Goal: Information Seeking & Learning: Learn about a topic

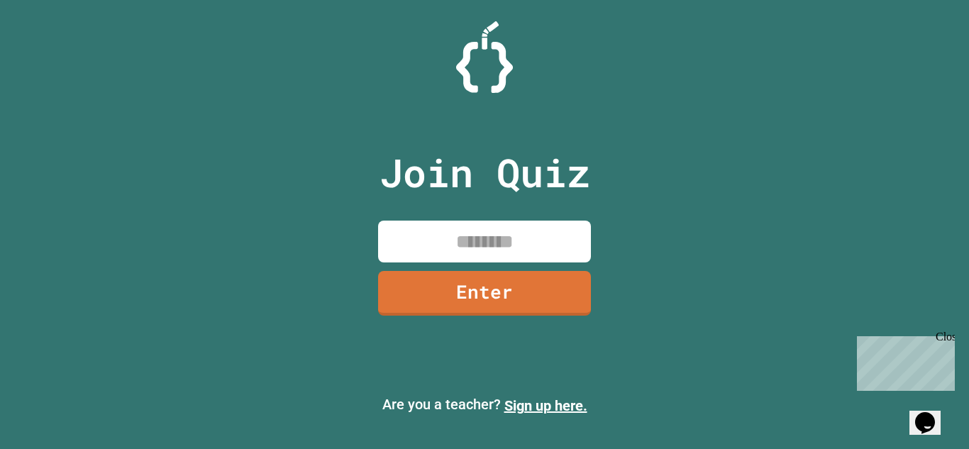
click at [568, 231] on input at bounding box center [484, 242] width 213 height 42
type input "********"
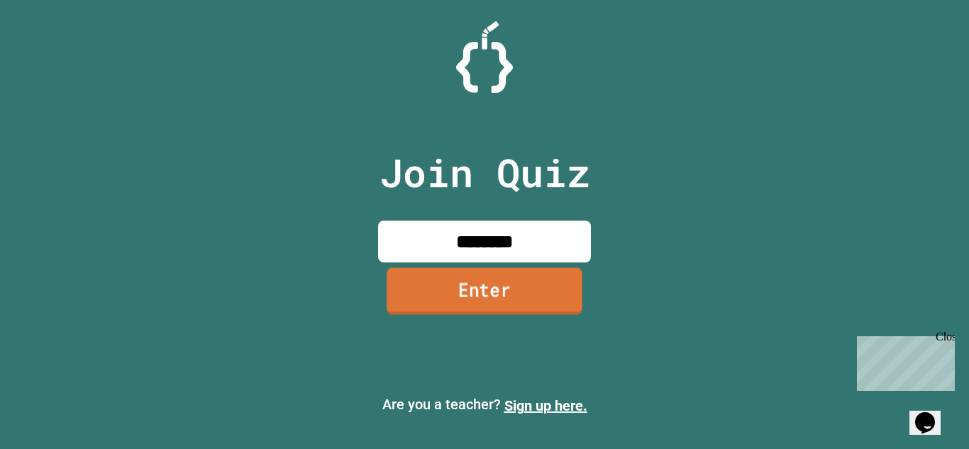
click at [510, 304] on link "Enter" at bounding box center [485, 291] width 196 height 47
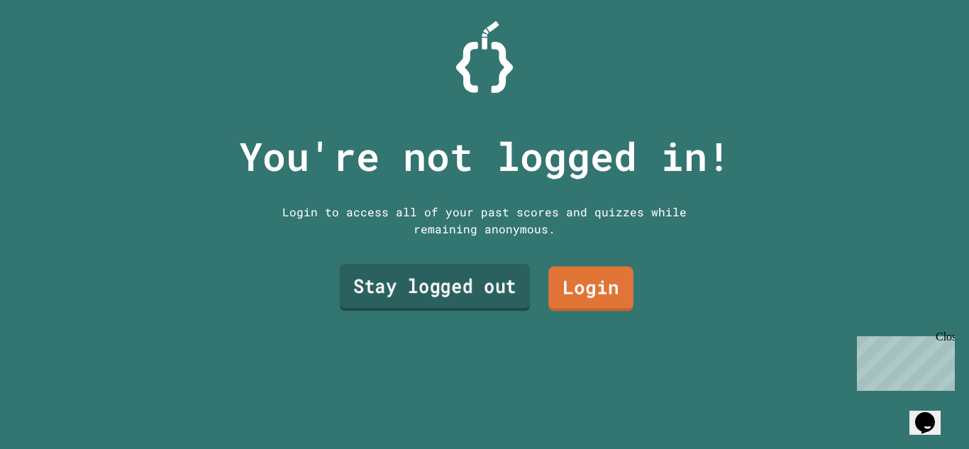
click at [439, 307] on link "Stay logged out" at bounding box center [435, 287] width 191 height 47
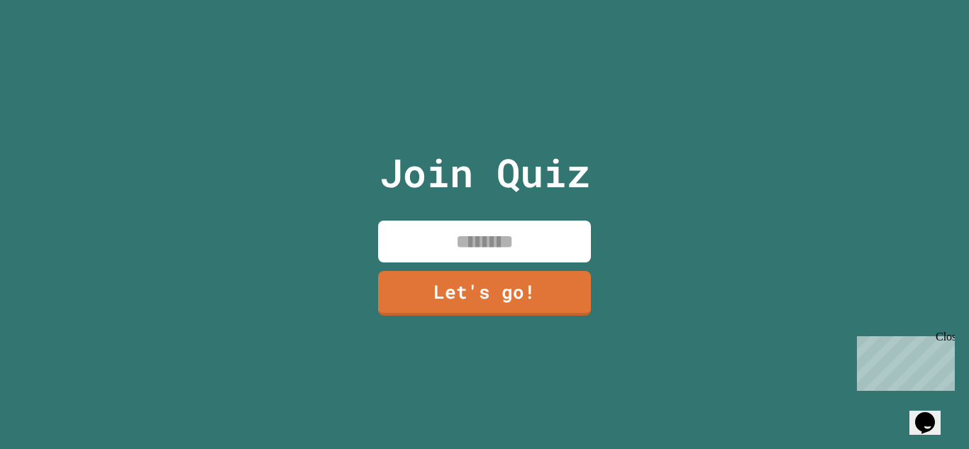
click at [489, 255] on input at bounding box center [484, 242] width 213 height 42
type input "*****"
click at [521, 290] on link "Let's go!" at bounding box center [485, 291] width 210 height 47
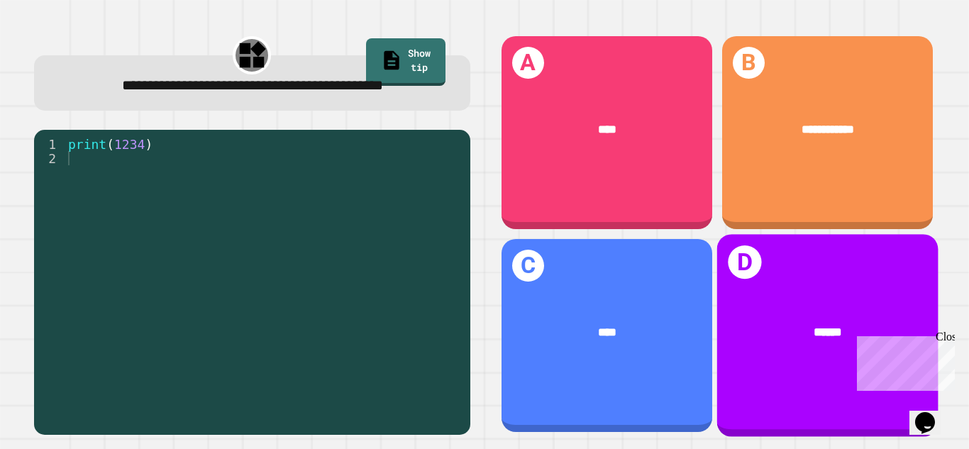
click at [790, 329] on div "******" at bounding box center [828, 332] width 172 height 18
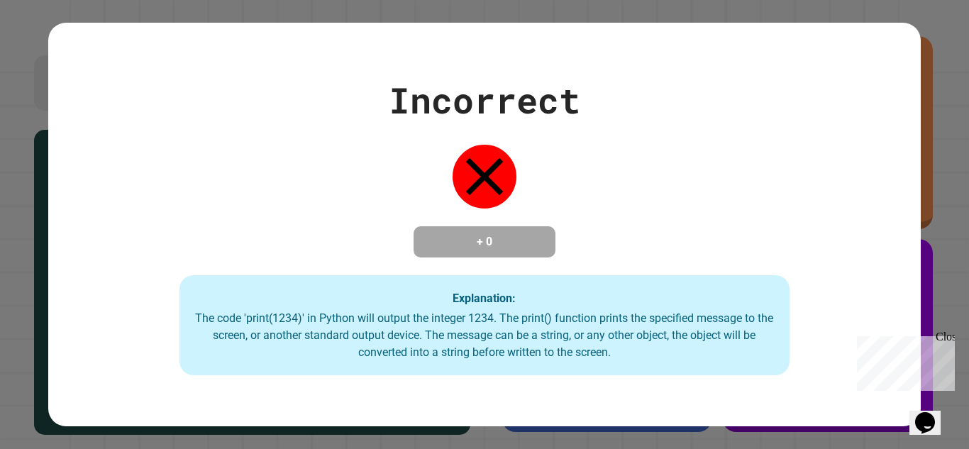
click at [936, 28] on div "Incorrect + 0 Explanation: The code 'print(1234)' in Python will output the int…" at bounding box center [484, 224] width 969 height 449
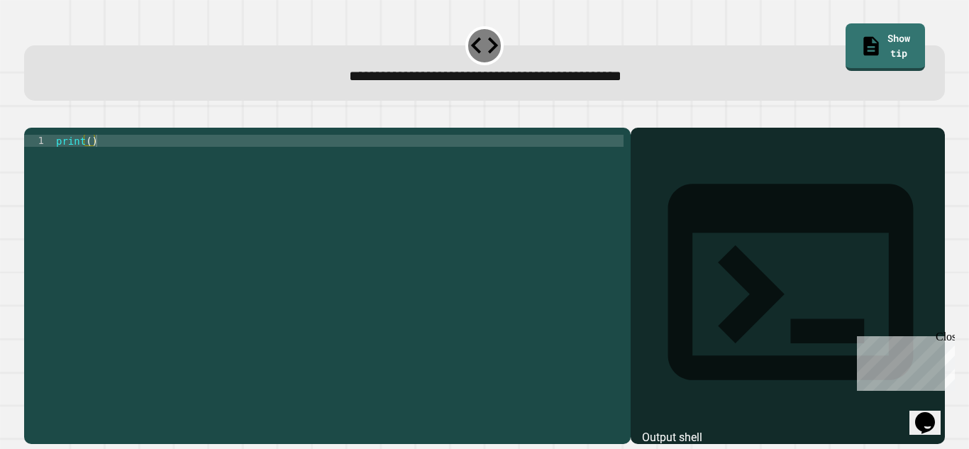
click at [87, 161] on div "print ( )" at bounding box center [338, 279] width 570 height 289
click at [89, 165] on div "print ( )" at bounding box center [338, 279] width 570 height 289
click at [239, 263] on div "print ( 9876543210 )" at bounding box center [338, 279] width 570 height 289
type textarea "**********"
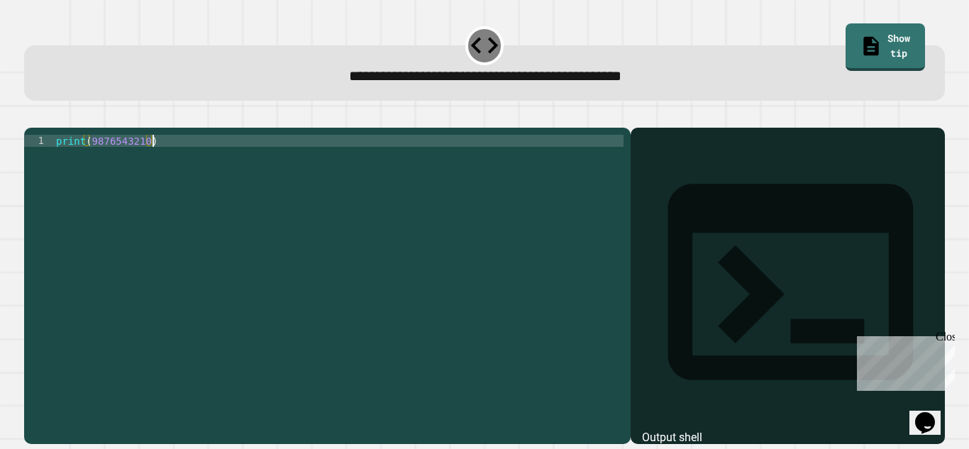
click at [31, 116] on icon "button" at bounding box center [31, 116] width 0 height 0
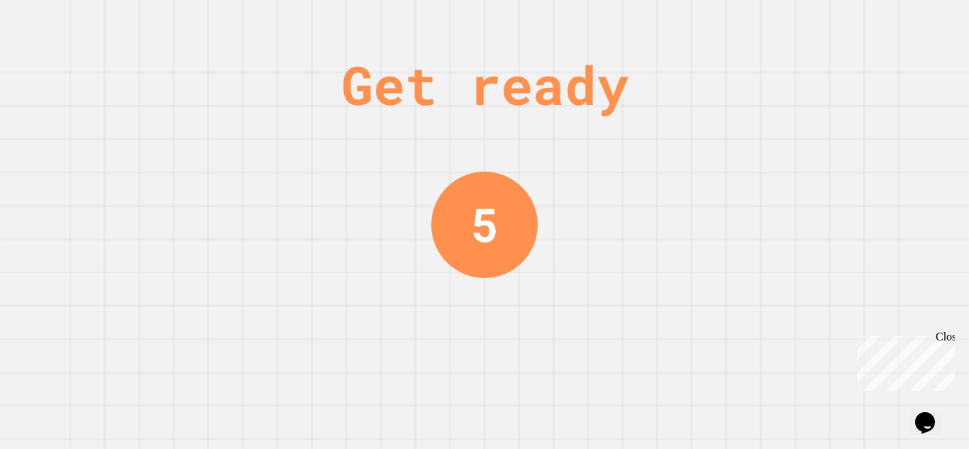
scroll to position [0, 0]
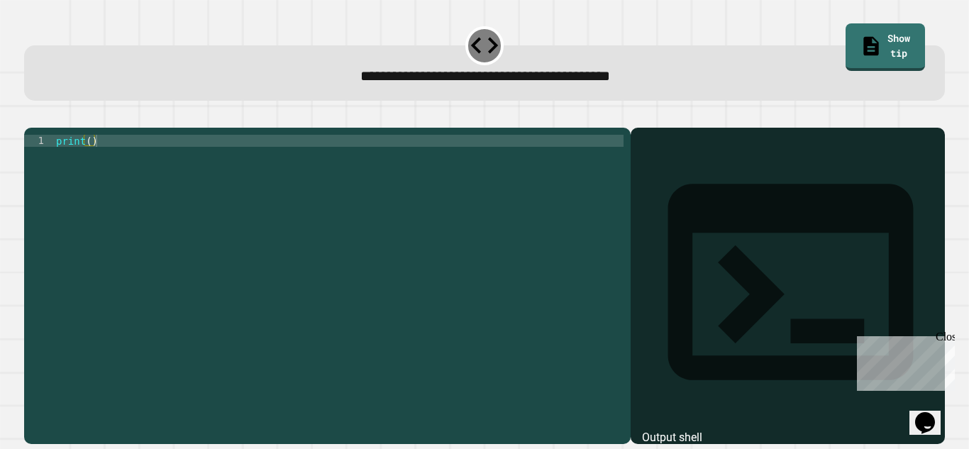
click at [87, 165] on div "print ( )" at bounding box center [338, 279] width 570 height 289
click at [91, 167] on div "print ( )" at bounding box center [338, 279] width 570 height 289
click at [88, 161] on div "print ( )" at bounding box center [338, 279] width 570 height 289
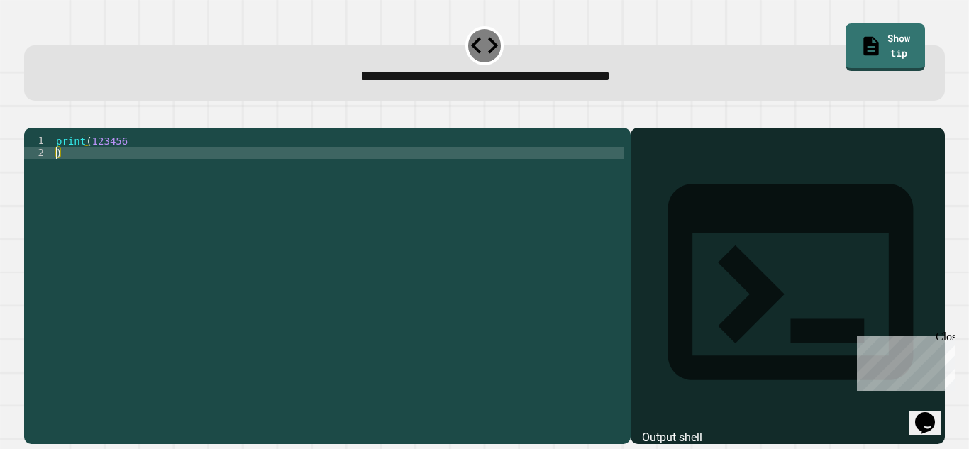
type textarea "*"
click at [45, 128] on icon "button" at bounding box center [41, 125] width 8 height 10
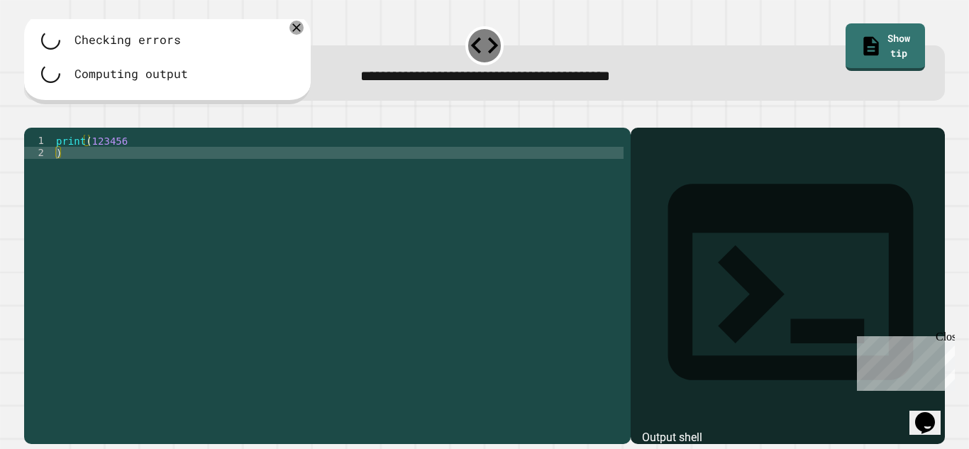
click at [67, 174] on div "print ( 123456 )" at bounding box center [338, 279] width 570 height 289
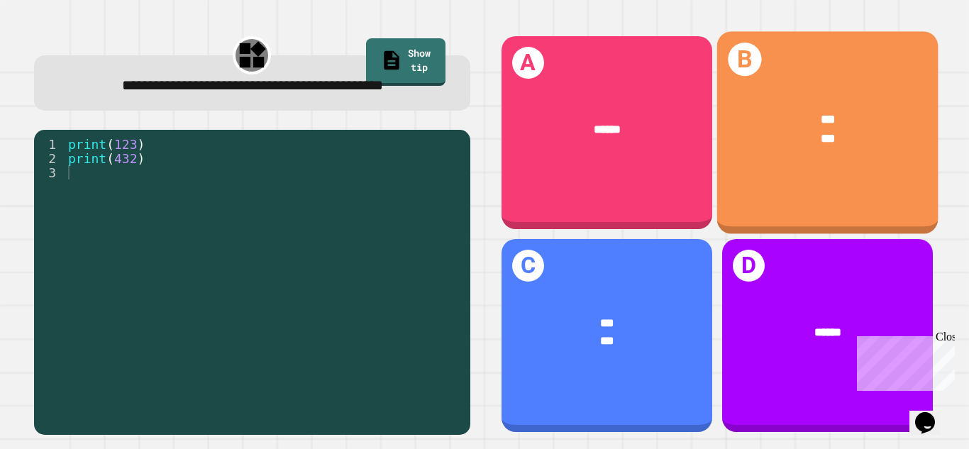
click at [809, 103] on div "*** ***" at bounding box center [827, 129] width 221 height 86
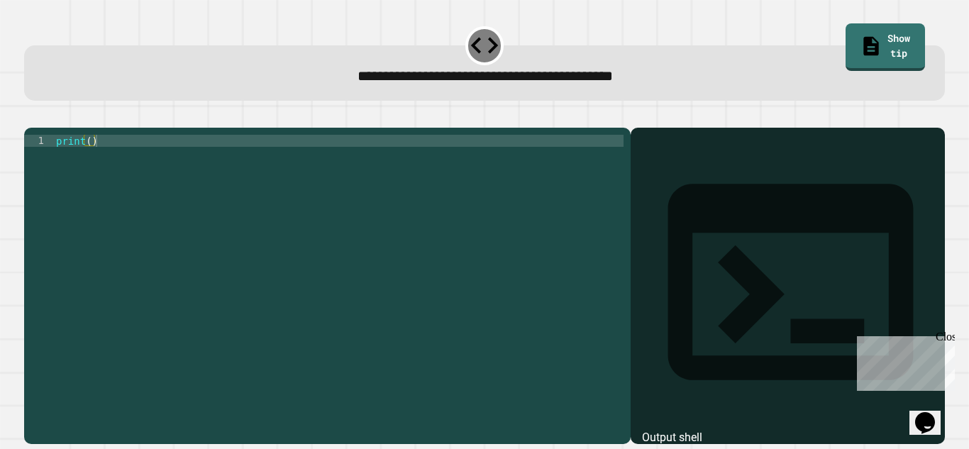
click at [91, 165] on div "print ( )" at bounding box center [338, 279] width 570 height 289
type textarea "**********"
click at [31, 116] on button "button" at bounding box center [31, 116] width 0 height 0
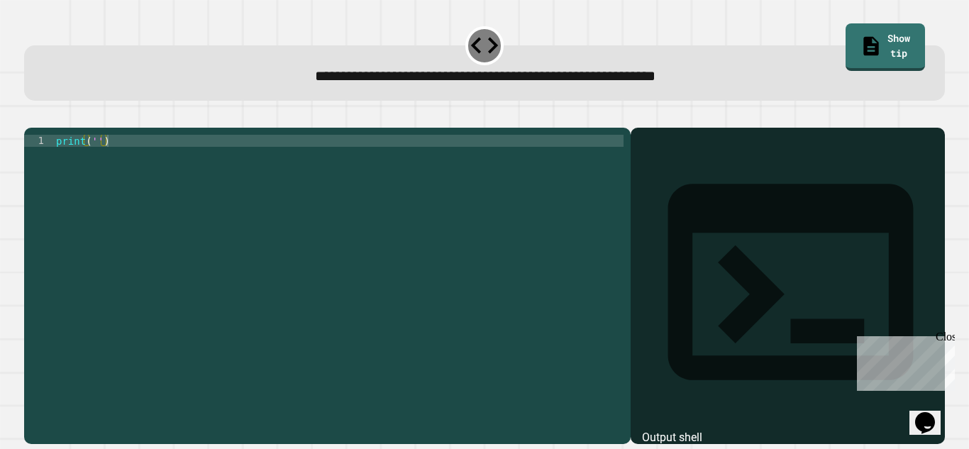
click at [97, 159] on div "print ( '' )" at bounding box center [338, 279] width 570 height 289
click at [246, 236] on div "print ( 'It' s a beautiful day )" at bounding box center [338, 279] width 570 height 289
click at [45, 125] on icon "button" at bounding box center [41, 125] width 8 height 10
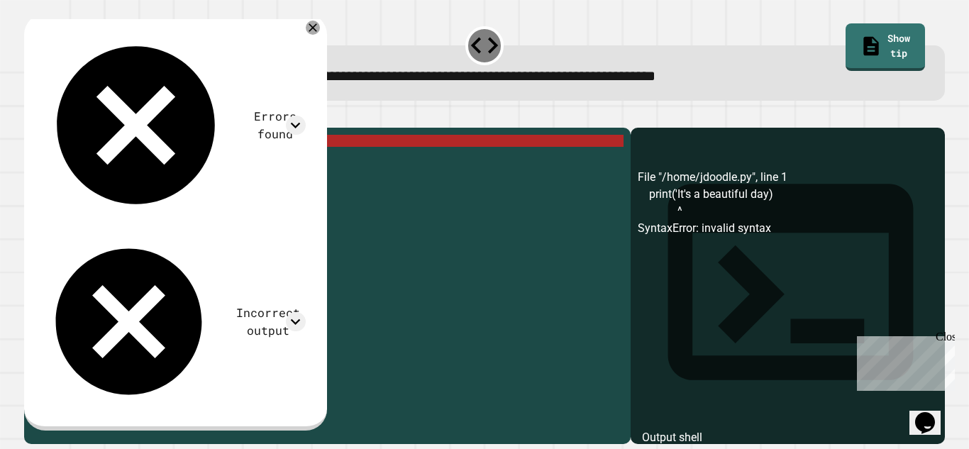
click at [200, 172] on div "print ( 'It' s a beautiful day )" at bounding box center [338, 279] width 570 height 289
click at [172, 163] on div "print ( 'It' s a beautiful day )" at bounding box center [338, 279] width 570 height 289
click at [108, 167] on div "print ( 'It' s a beautiful day )" at bounding box center [338, 279] width 570 height 289
click at [108, 165] on div "print ( 'It' s a beautiful day )" at bounding box center [338, 279] width 570 height 289
click at [111, 162] on div "print ( 'It' s a beautiful day )" at bounding box center [338, 279] width 570 height 289
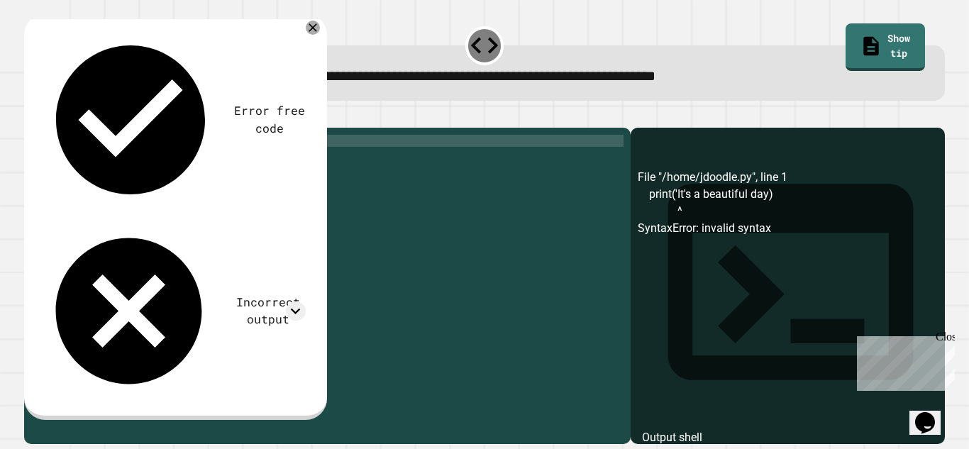
scroll to position [0, 18]
click at [172, 190] on div "print ( 'Its a beautiful day)" at bounding box center [338, 279] width 570 height 289
click at [206, 165] on div "print ( 'Its a beautiful day)" at bounding box center [338, 279] width 570 height 289
click at [204, 206] on div "print ( 'Its a beautiful day' )" at bounding box center [338, 279] width 570 height 289
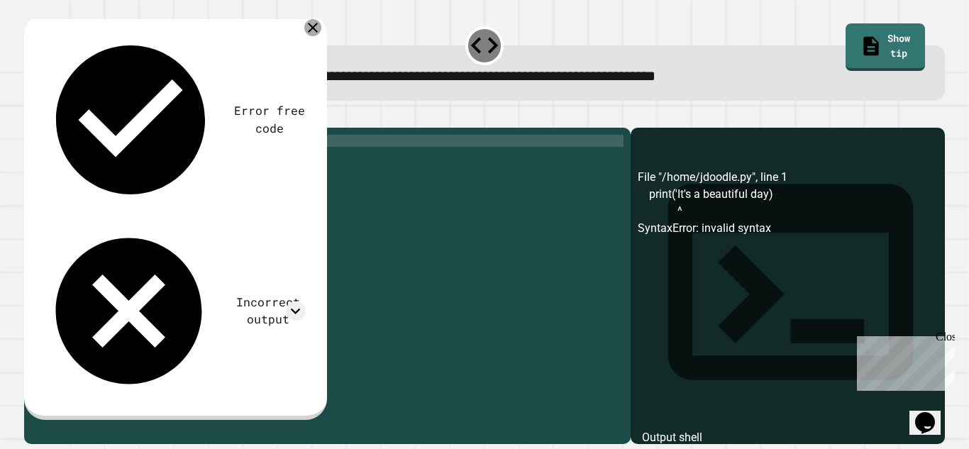
click at [318, 27] on icon at bounding box center [313, 28] width 10 height 10
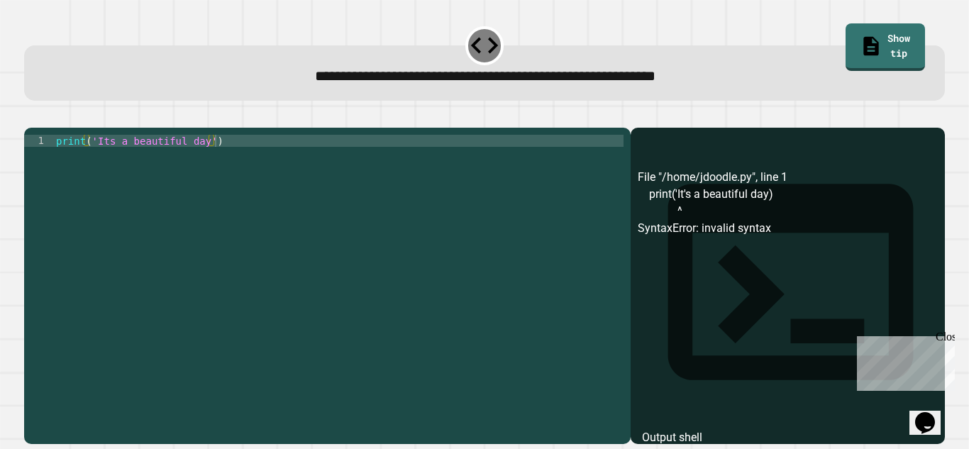
click at [31, 116] on button "button" at bounding box center [31, 116] width 0 height 0
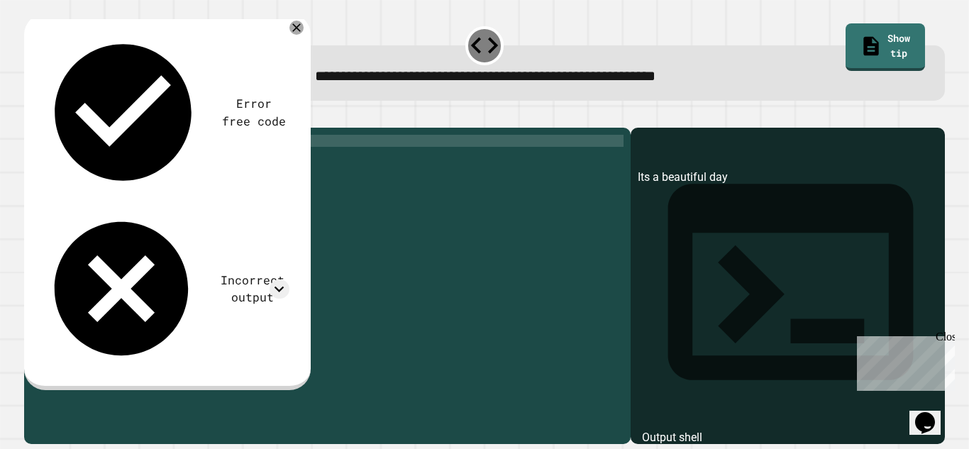
click at [107, 165] on div "print ( 'Its a beautiful day' )" at bounding box center [338, 279] width 570 height 289
click at [31, 116] on icon "button" at bounding box center [31, 116] width 0 height 0
click at [112, 162] on div "print ( 'It s a beautiful day' )" at bounding box center [338, 279] width 570 height 289
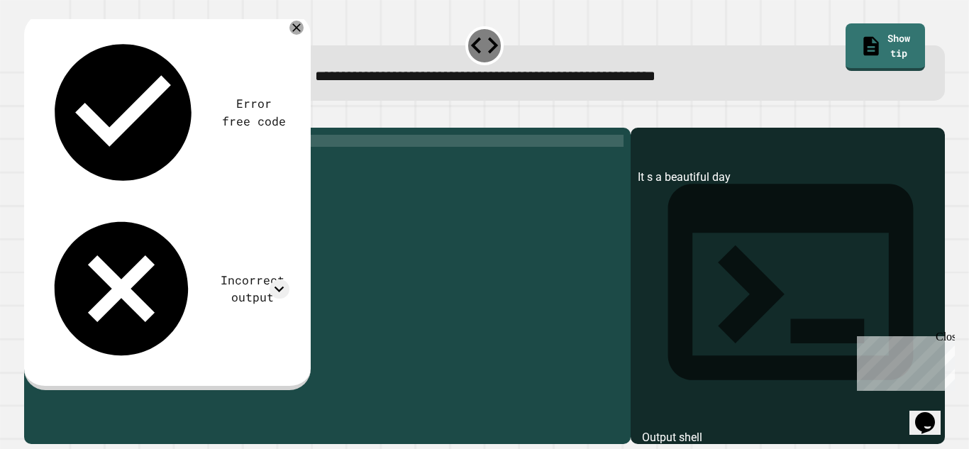
click at [118, 163] on div "print ( 'It) (s a beautiful day' )" at bounding box center [338, 279] width 570 height 289
click at [31, 116] on icon "button" at bounding box center [31, 116] width 0 height 0
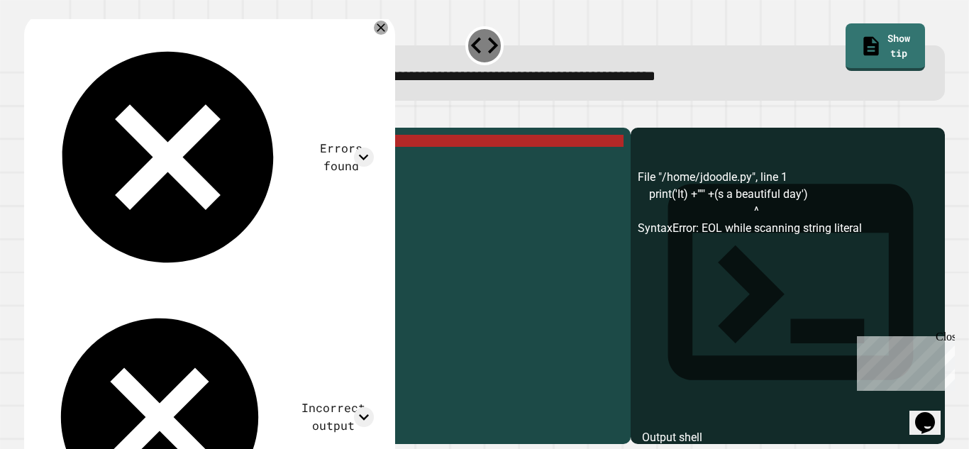
click at [152, 158] on div "print ( 'It) +"'" +(s a beautiful day')" at bounding box center [338, 279] width 570 height 289
click at [138, 160] on div "print ( 'It) +"'" +(s a beautiful day')" at bounding box center [338, 279] width 570 height 289
click at [141, 163] on div "print ( 'It) +"'" +(s a beautiful day')" at bounding box center [338, 279] width 570 height 289
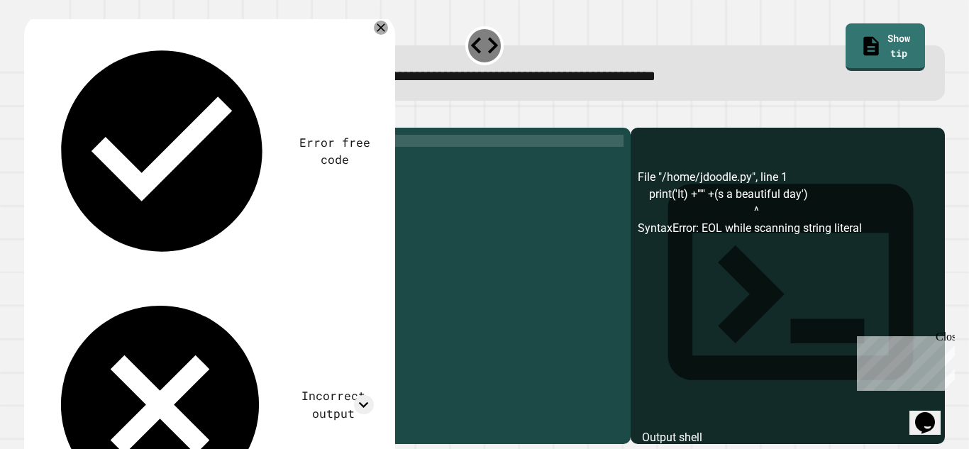
scroll to position [0, 11]
click at [129, 159] on div "print ( 'It) +"' ) + ( s a beautiful day ')" at bounding box center [338, 279] width 570 height 289
click at [31, 116] on button "button" at bounding box center [31, 116] width 0 height 0
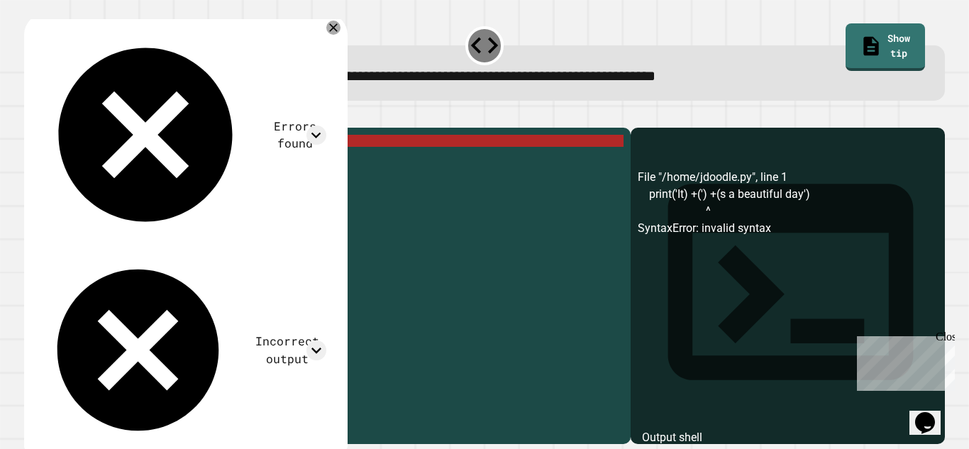
click at [109, 161] on div "print ( 'It) +(' ) + ( s a beautiful day ')" at bounding box center [338, 279] width 570 height 289
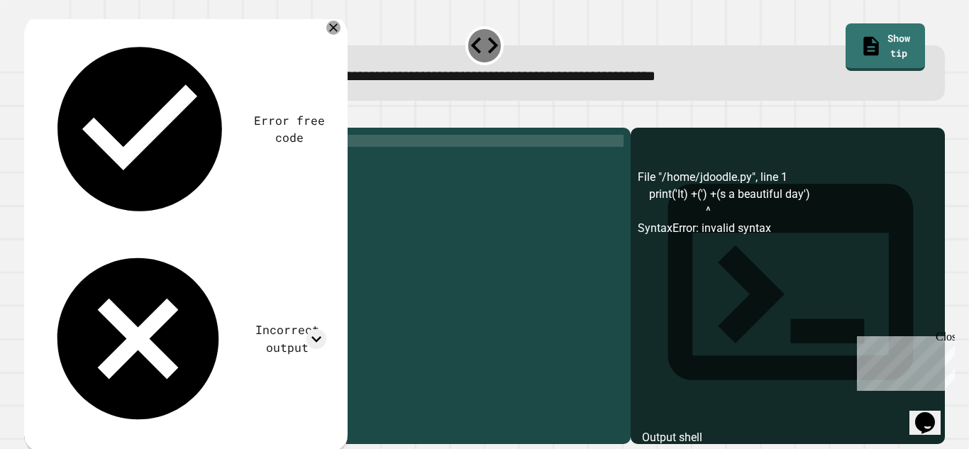
scroll to position [0, 8]
click at [165, 159] on div "print ( 'It' ) + ( ') +(s a beautiful day' )" at bounding box center [338, 279] width 570 height 289
type textarea "**********"
click at [31, 116] on button "button" at bounding box center [31, 116] width 0 height 0
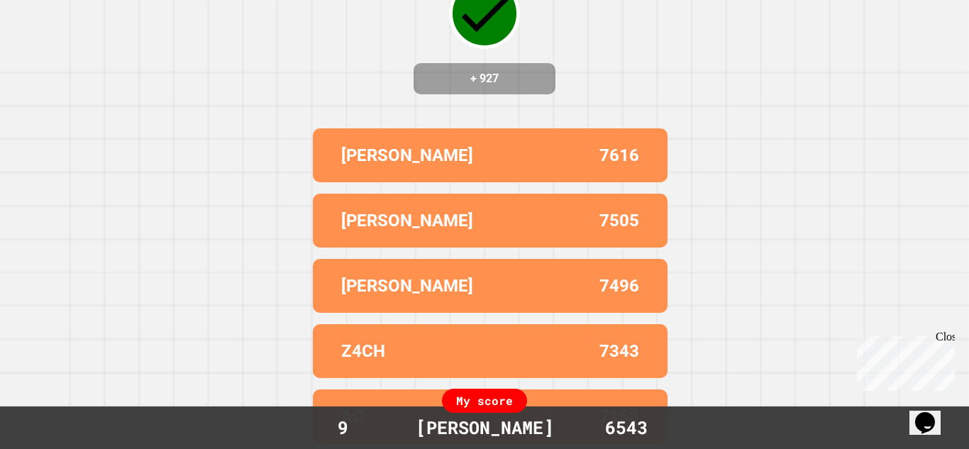
scroll to position [0, 0]
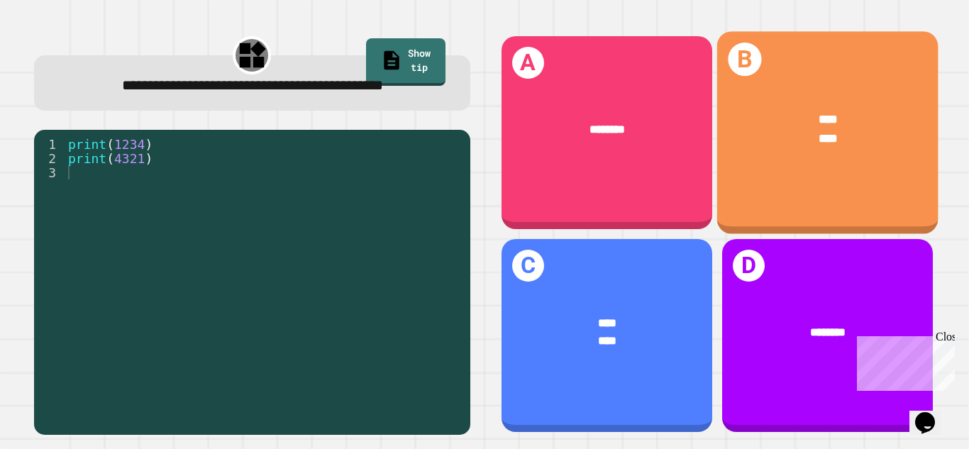
click at [834, 167] on div "**** ****" at bounding box center [827, 129] width 221 height 86
